Goal: Use online tool/utility: Utilize a website feature to perform a specific function

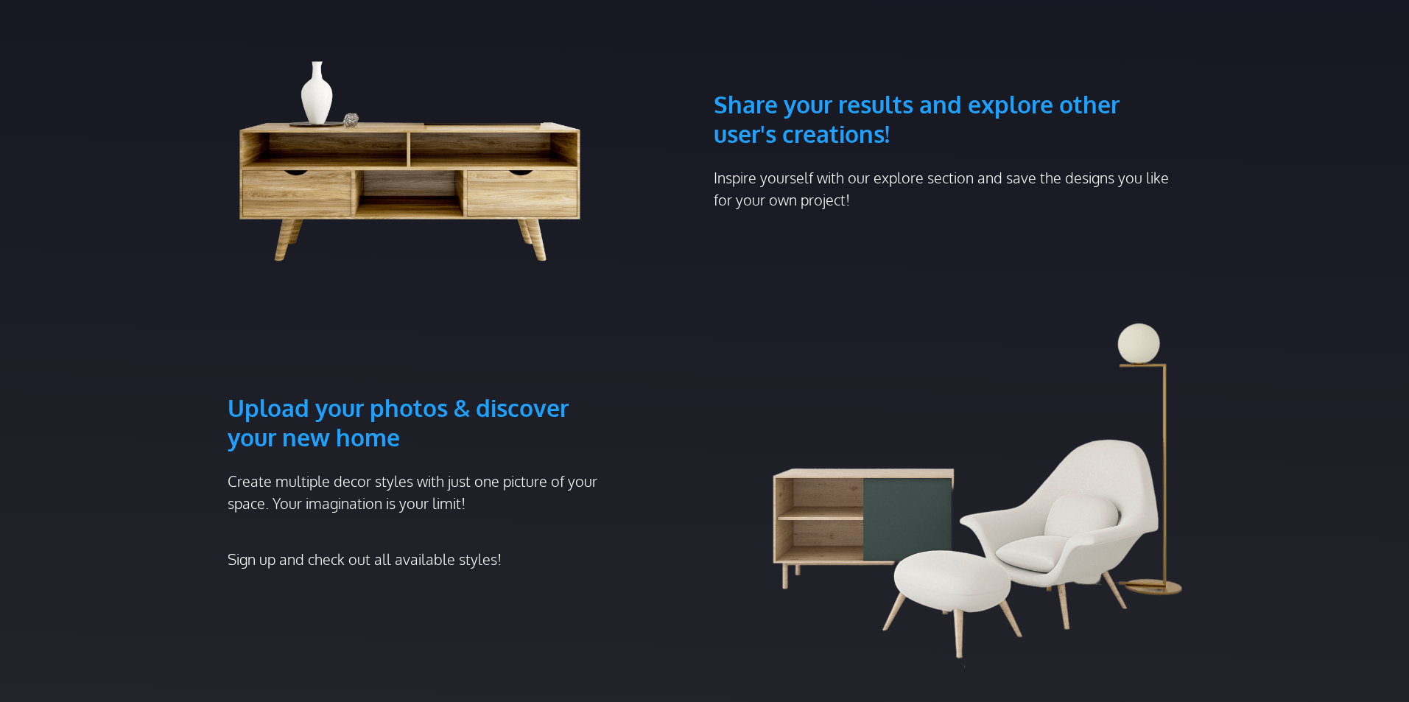
scroll to position [221, 0]
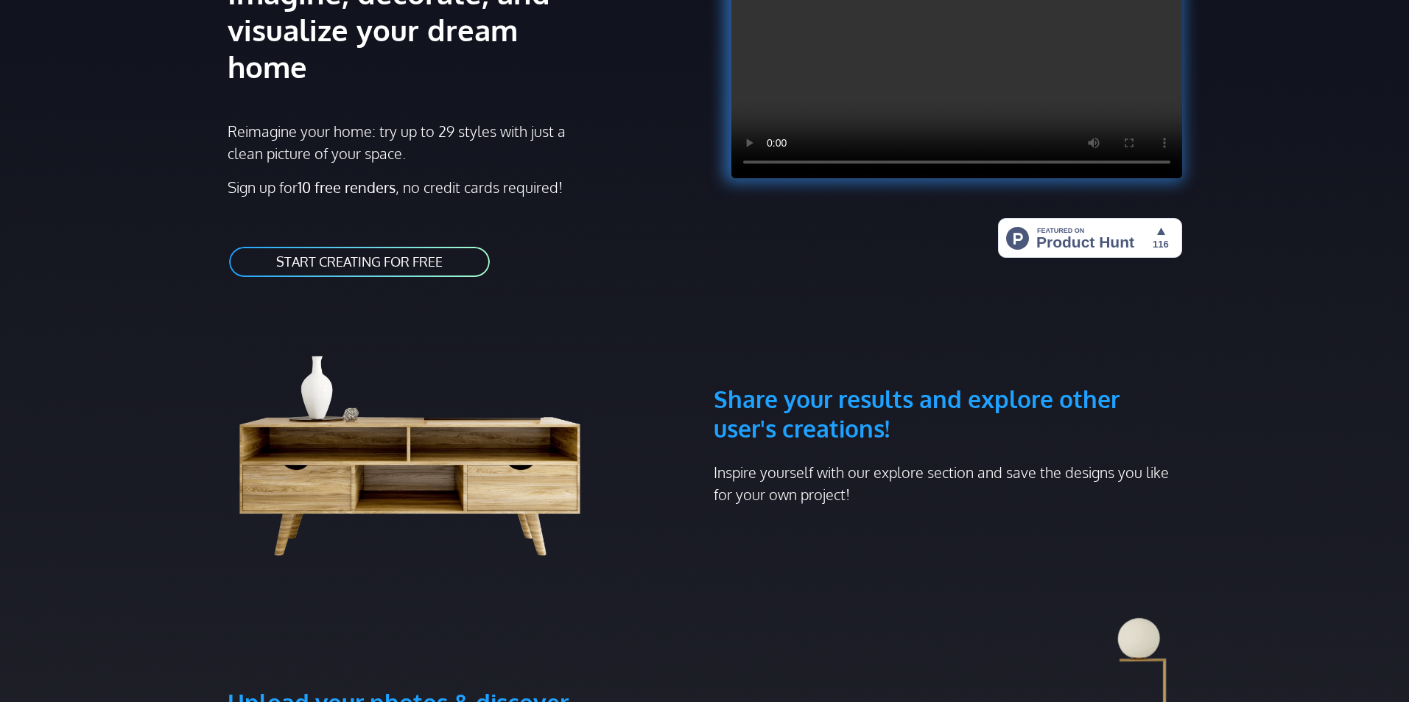
click at [459, 245] on link "START CREATING FOR FREE" at bounding box center [360, 261] width 264 height 33
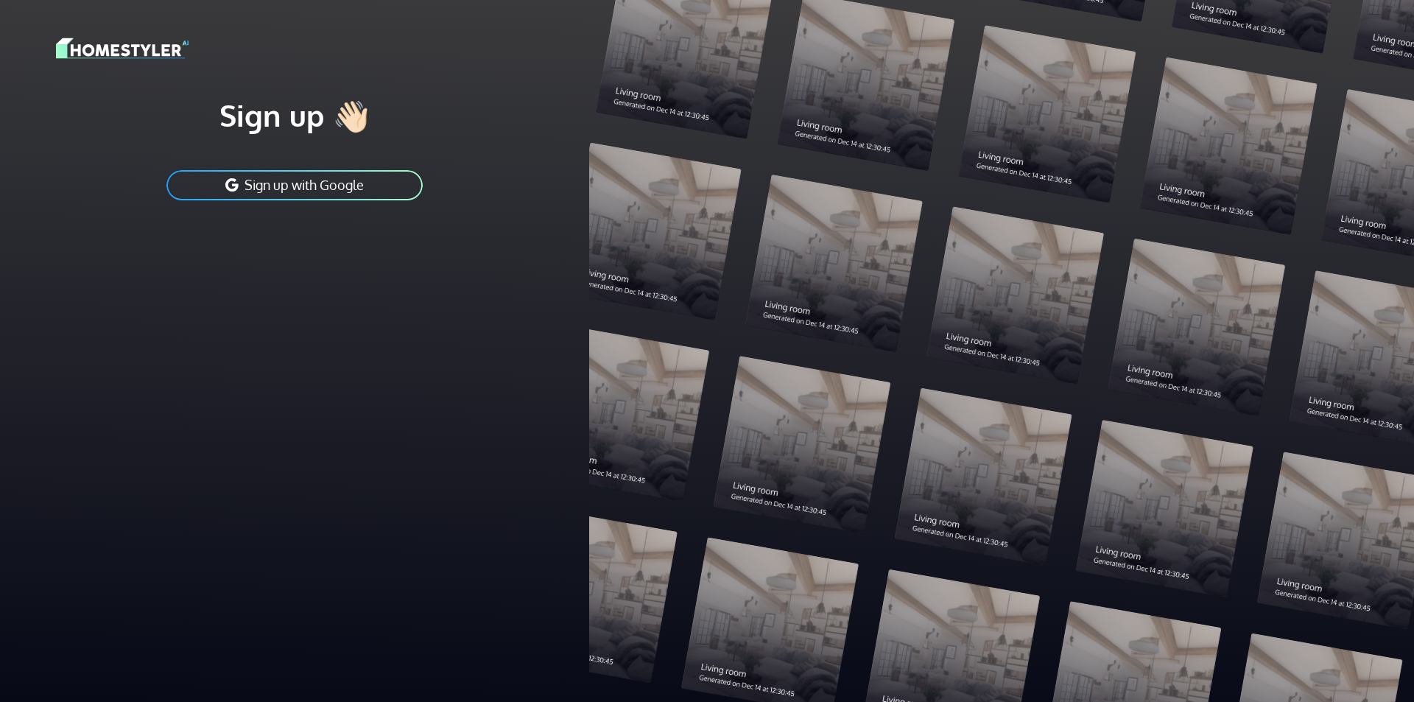
click at [367, 187] on button "Sign up with Google" at bounding box center [294, 185] width 259 height 33
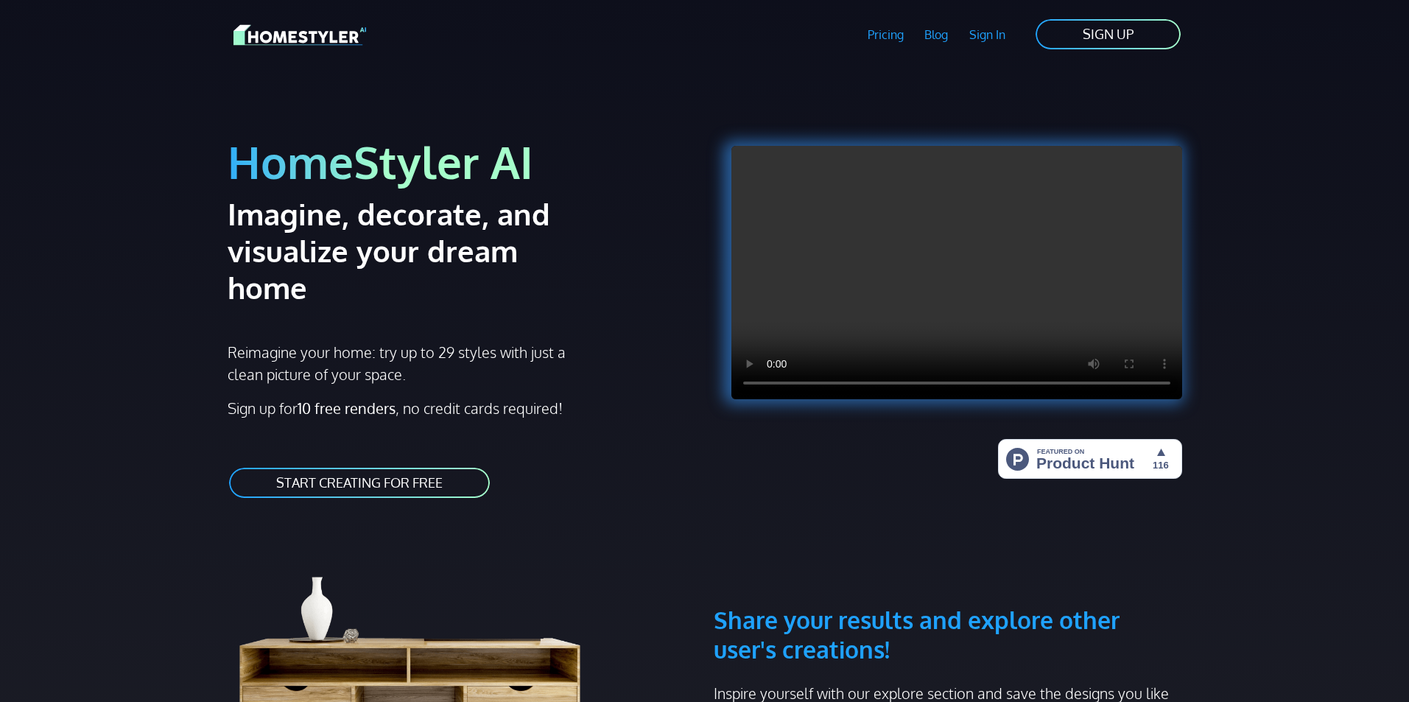
click at [440, 466] on link "START CREATING FOR FREE" at bounding box center [360, 482] width 264 height 33
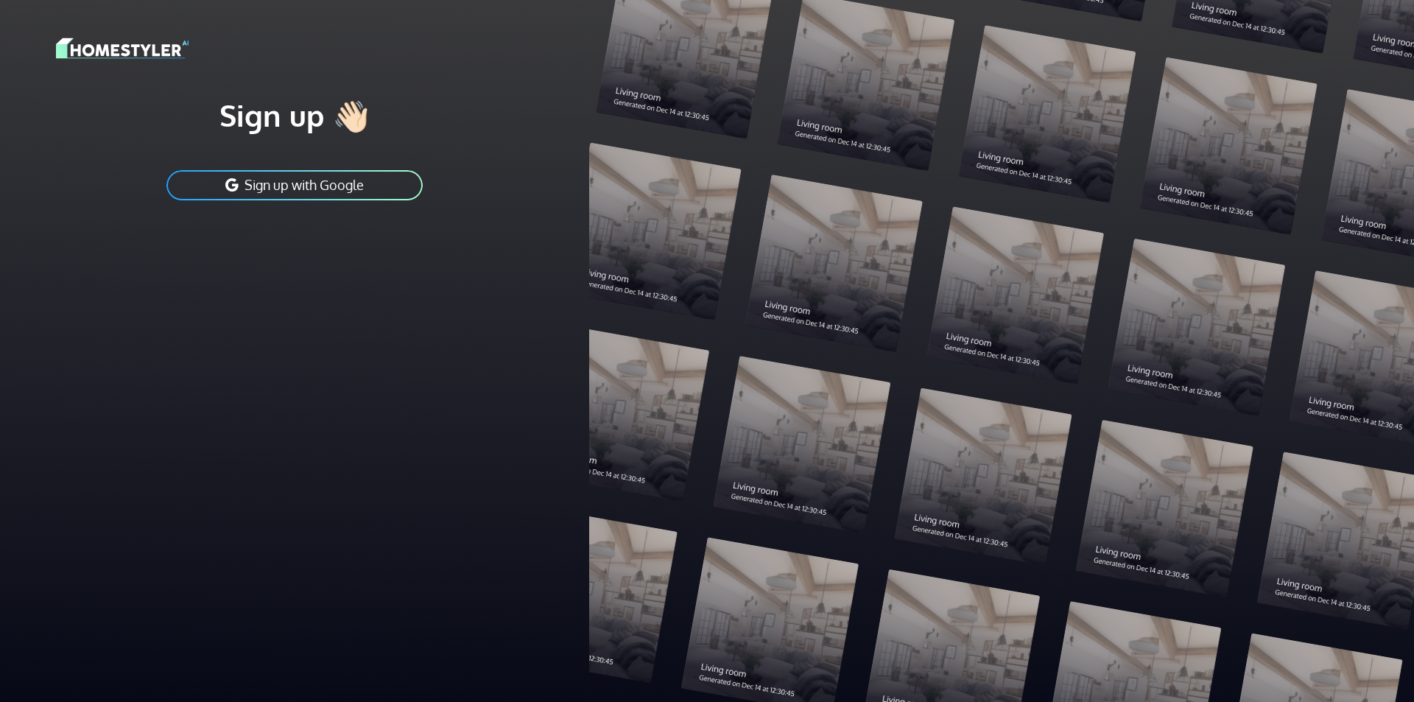
click at [370, 187] on button "Sign up with Google" at bounding box center [294, 185] width 259 height 33
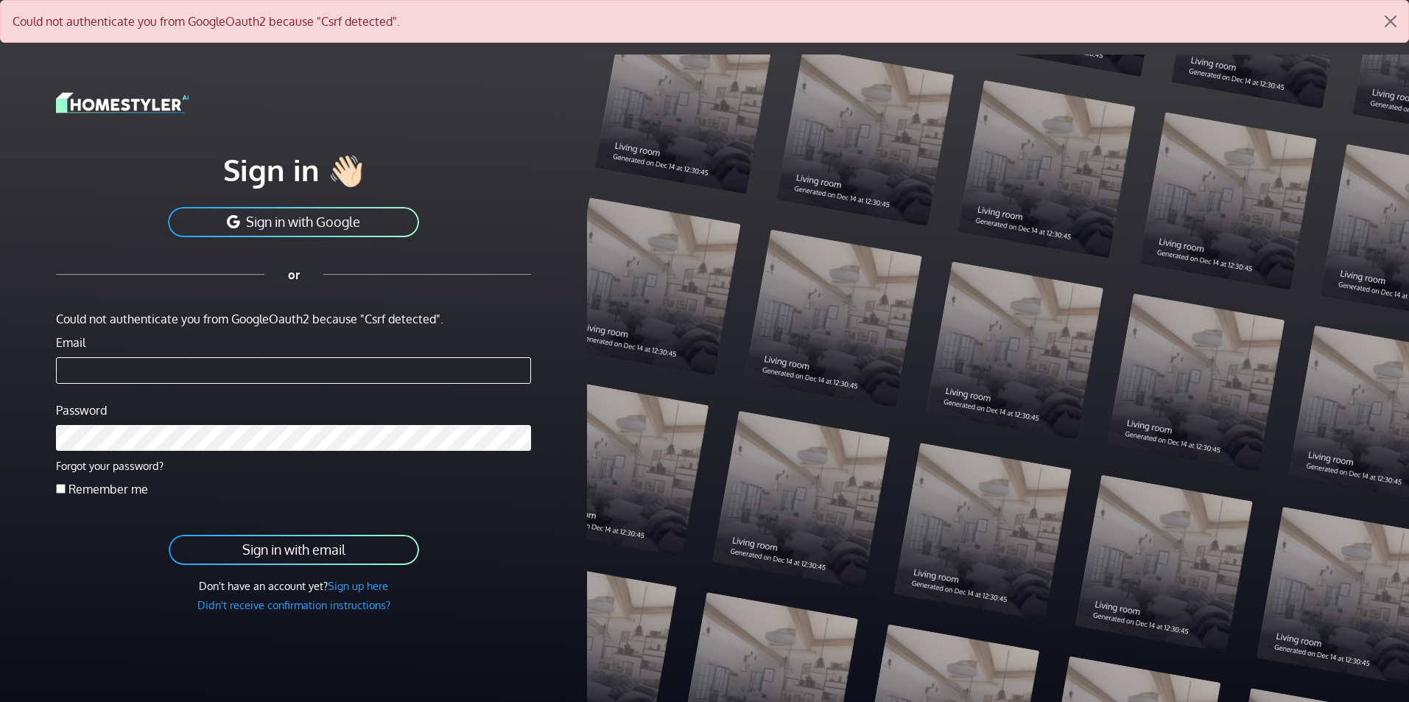
scroll to position [54, 0]
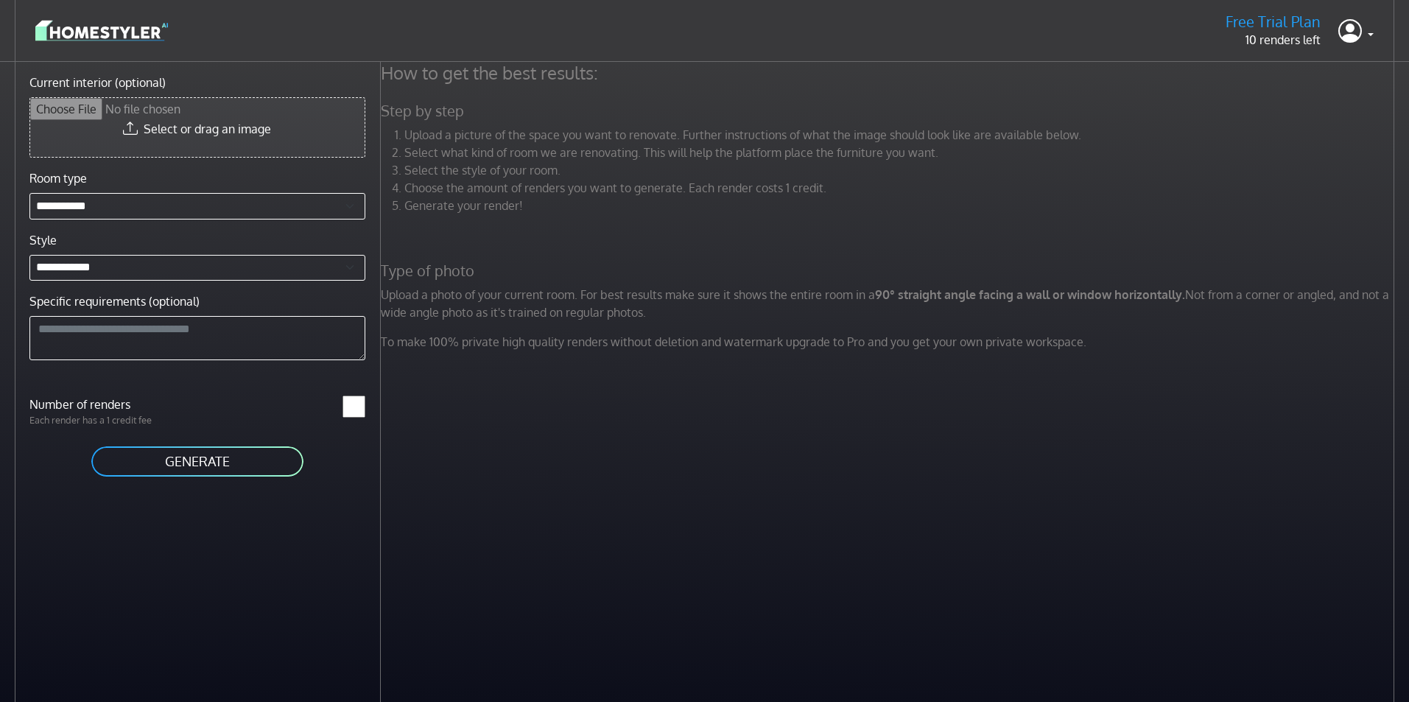
type input "**********"
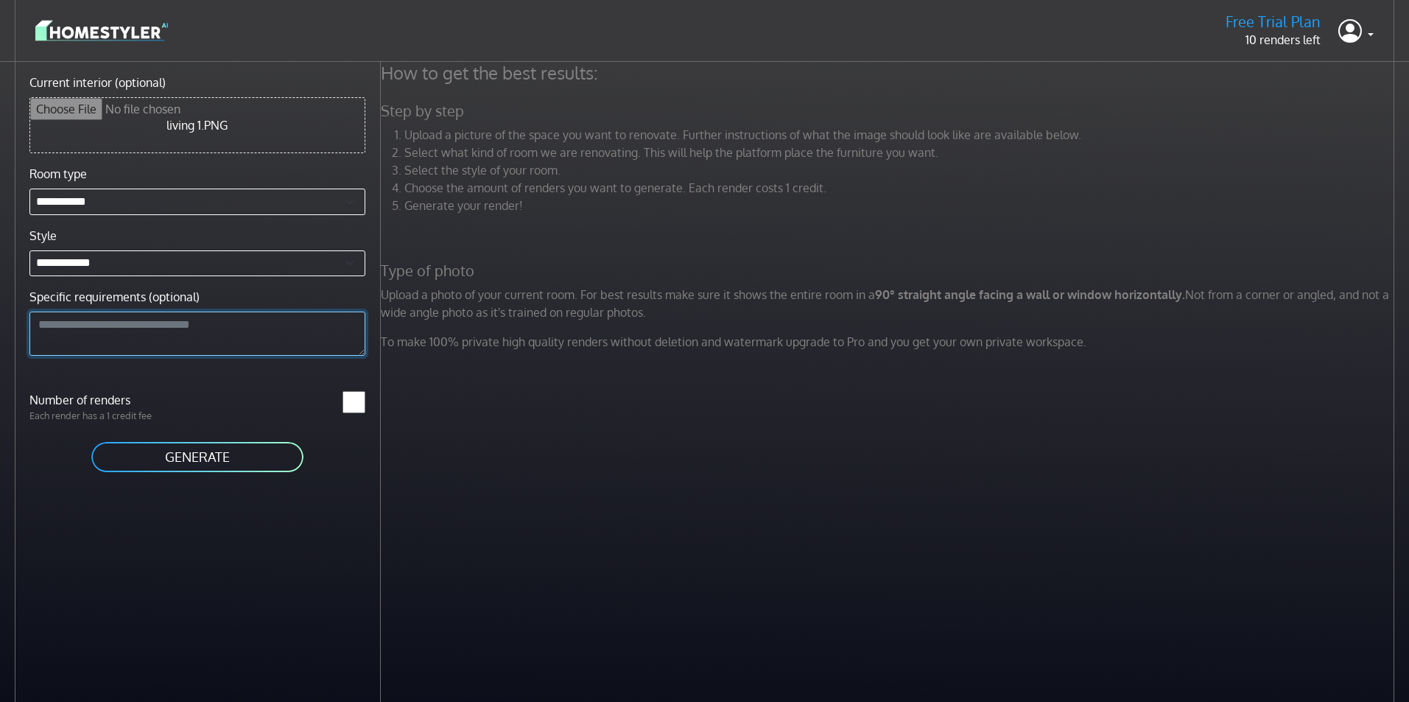
click at [219, 335] on textarea "Specific requirements (optional)" at bounding box center [197, 333] width 336 height 44
click at [244, 459] on button "GENERATE" at bounding box center [197, 456] width 215 height 33
